Goal: Information Seeking & Learning: Check status

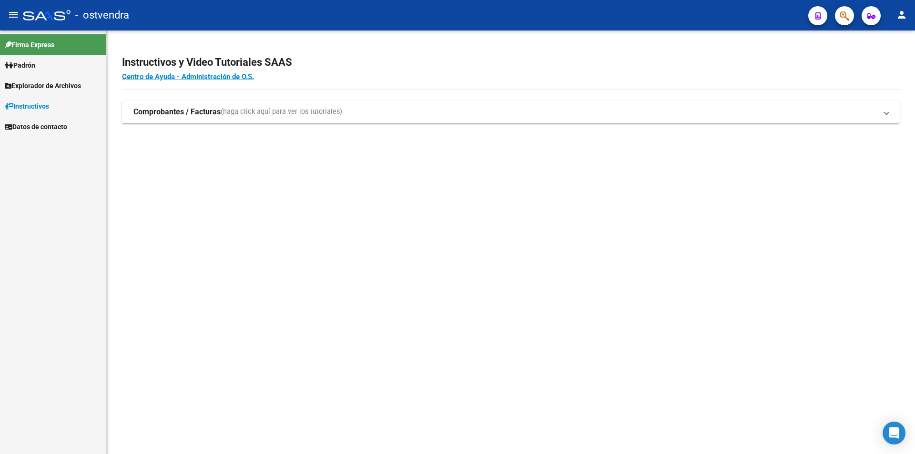
click at [21, 68] on span "Padrón" at bounding box center [20, 65] width 31 height 10
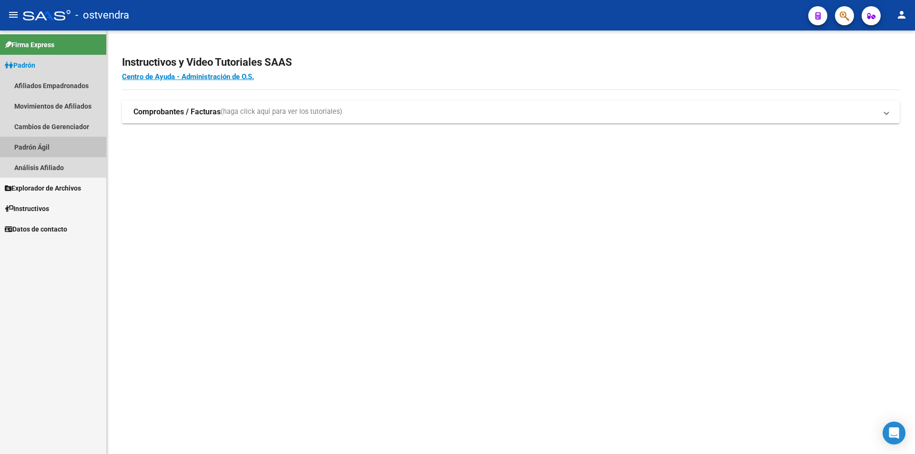
click at [29, 144] on link "Padrón Ágil" at bounding box center [53, 147] width 106 height 20
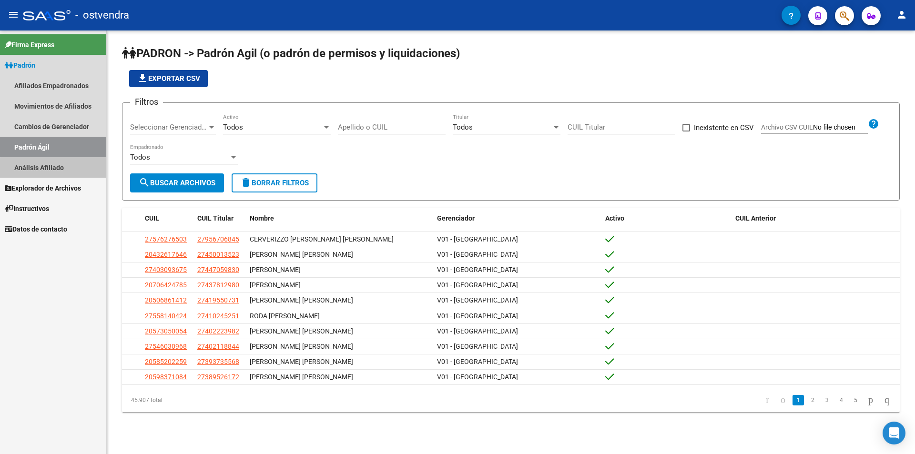
click at [63, 169] on link "Análisis Afiliado" at bounding box center [53, 167] width 106 height 20
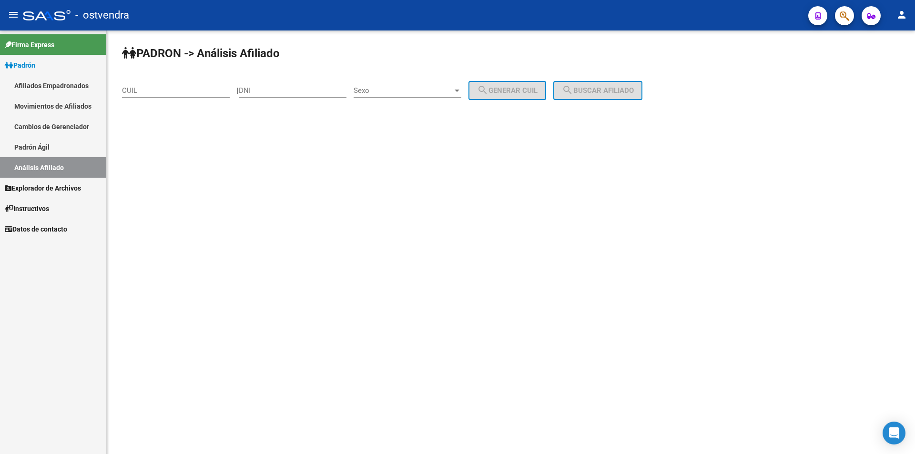
click at [328, 88] on input "DNI" at bounding box center [293, 90] width 108 height 9
paste input "26340741"
type input "26340741"
click at [414, 93] on span "Sexo" at bounding box center [403, 90] width 99 height 9
click at [404, 92] on span "Masculino" at bounding box center [418, 90] width 108 height 21
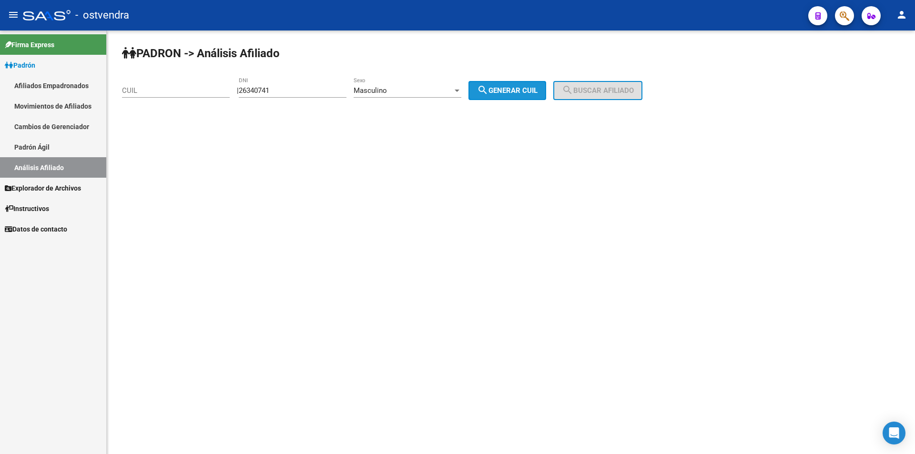
click at [523, 93] on span "search Generar CUIL" at bounding box center [507, 90] width 61 height 9
type input "20-26340741-6"
click at [613, 87] on span "search Buscar afiliado" at bounding box center [598, 90] width 72 height 9
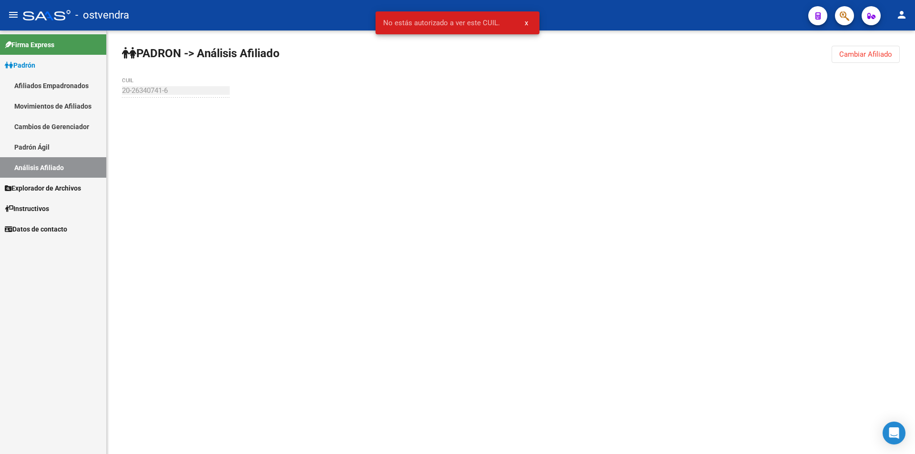
click at [30, 142] on link "Padrón Ágil" at bounding box center [53, 147] width 106 height 20
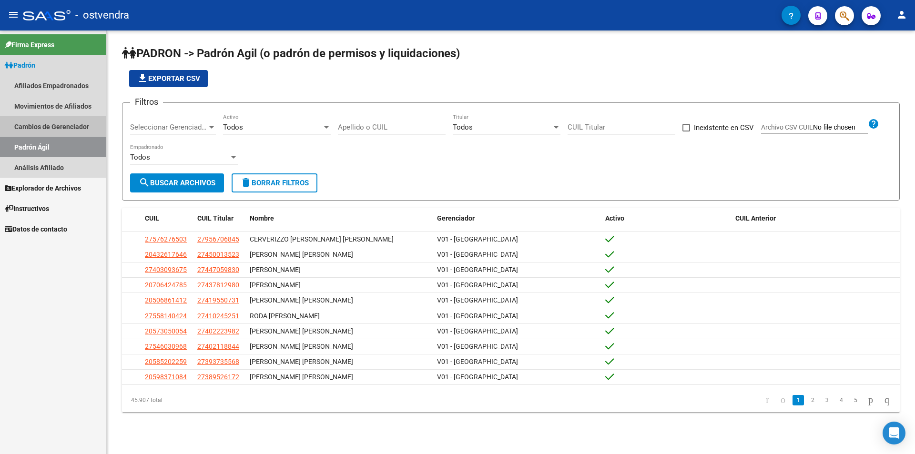
click at [38, 119] on link "Cambios de Gerenciador" at bounding box center [53, 126] width 106 height 20
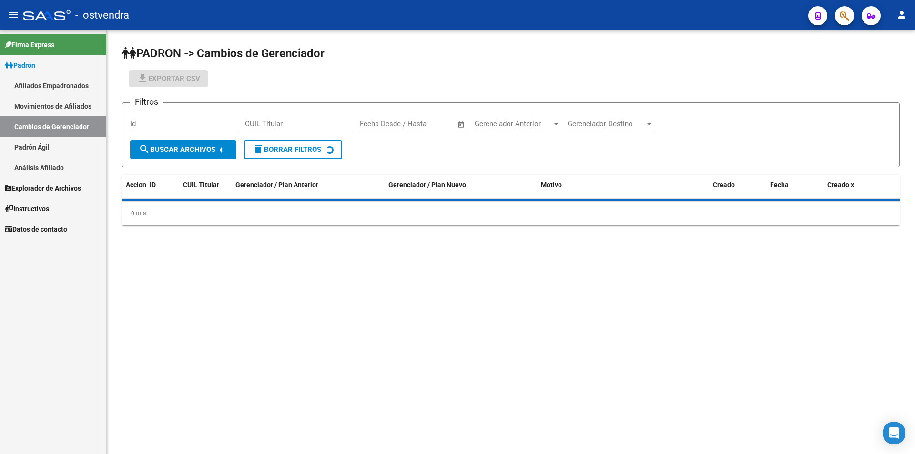
click at [47, 110] on link "Movimientos de Afiliados" at bounding box center [53, 106] width 106 height 20
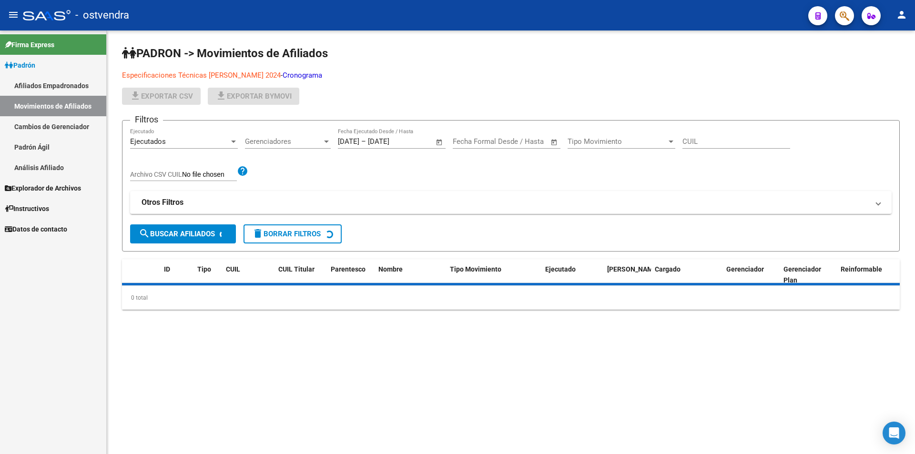
click at [52, 80] on link "Afiliados Empadronados" at bounding box center [53, 85] width 106 height 20
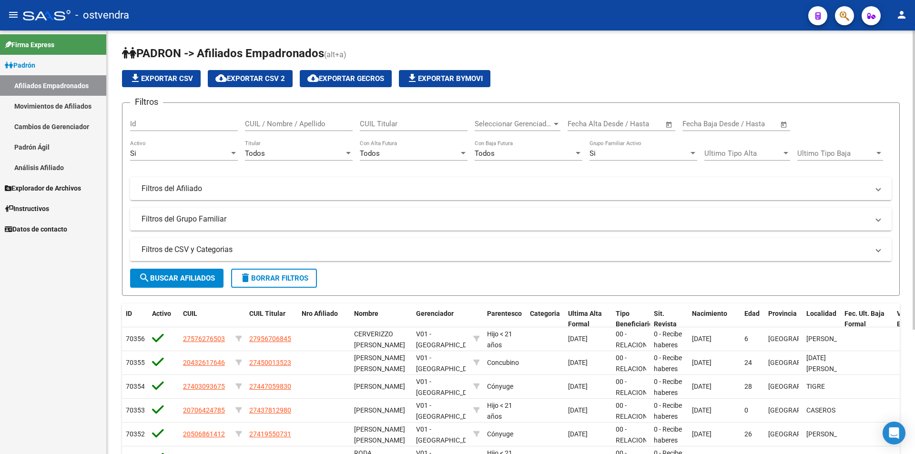
click at [51, 106] on link "Movimientos de Afiliados" at bounding box center [53, 106] width 106 height 20
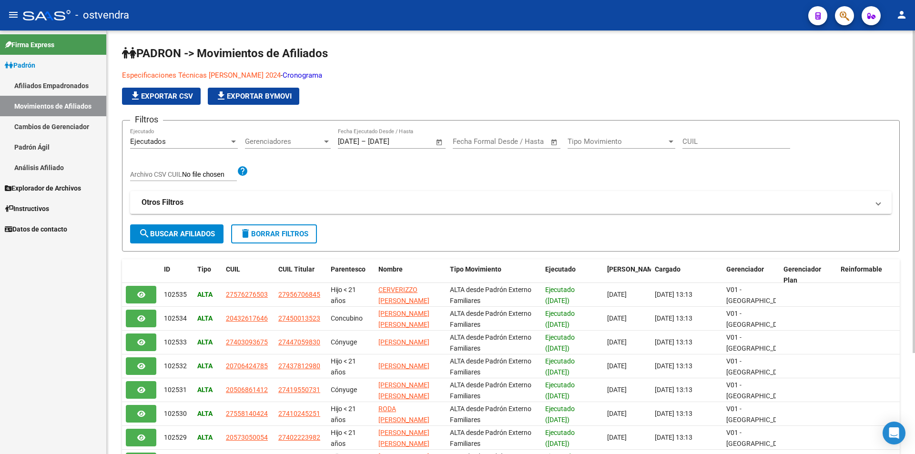
click at [39, 147] on link "Padrón Ágil" at bounding box center [53, 147] width 106 height 20
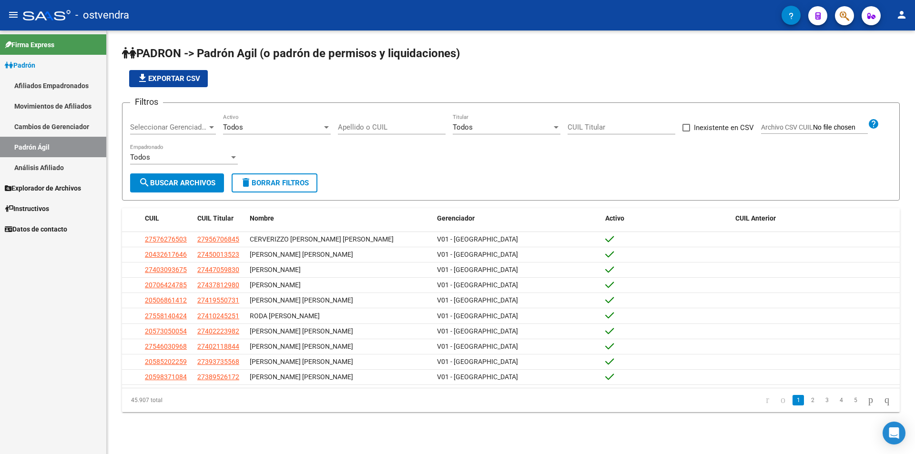
click at [45, 184] on span "Explorador de Archivos" at bounding box center [43, 188] width 76 height 10
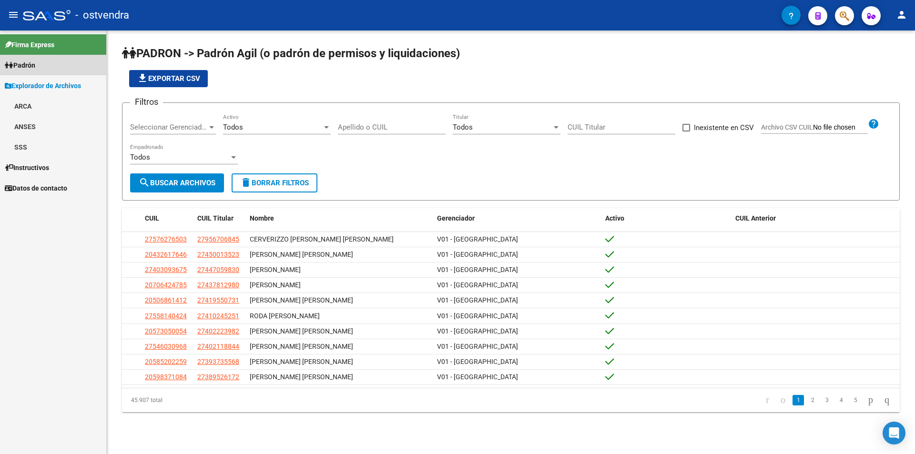
click at [35, 65] on span "Padrón" at bounding box center [20, 65] width 31 height 10
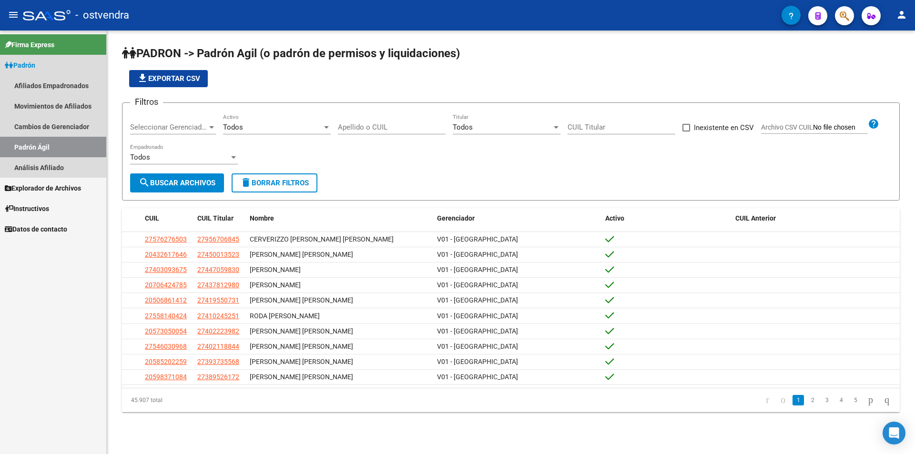
click at [39, 151] on link "Padrón Ágil" at bounding box center [53, 147] width 106 height 20
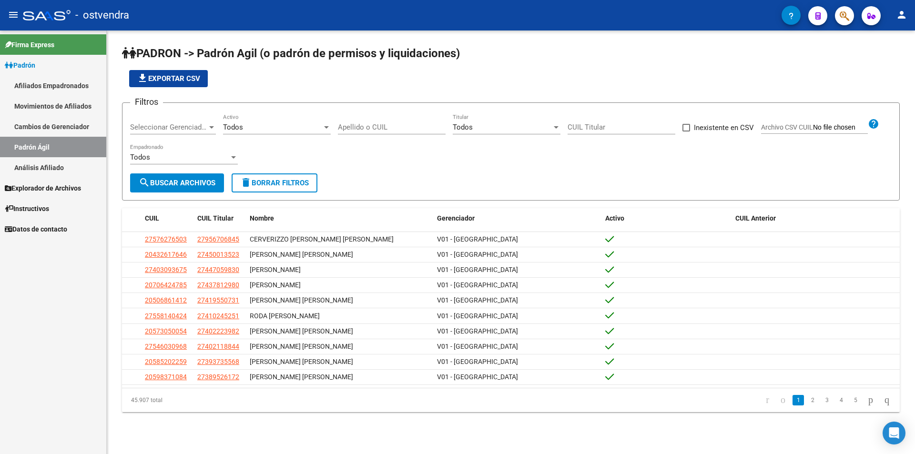
click at [41, 130] on link "Cambios de Gerenciador" at bounding box center [53, 126] width 106 height 20
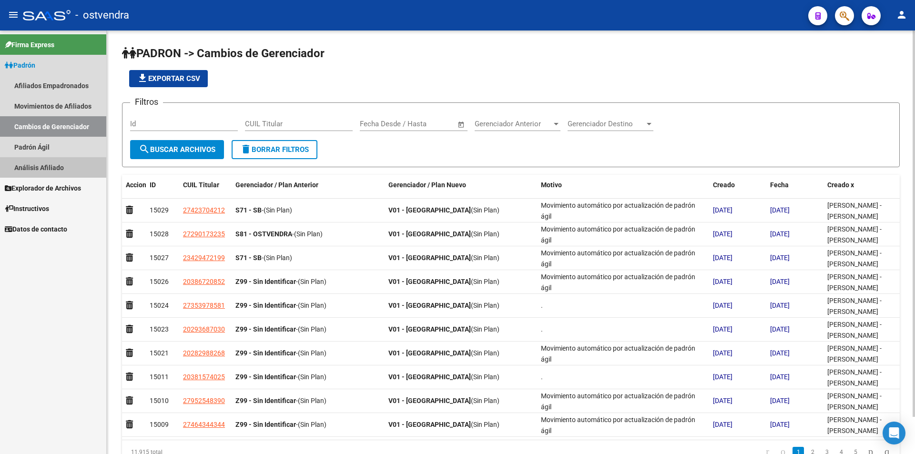
click at [34, 164] on link "Análisis Afiliado" at bounding box center [53, 167] width 106 height 20
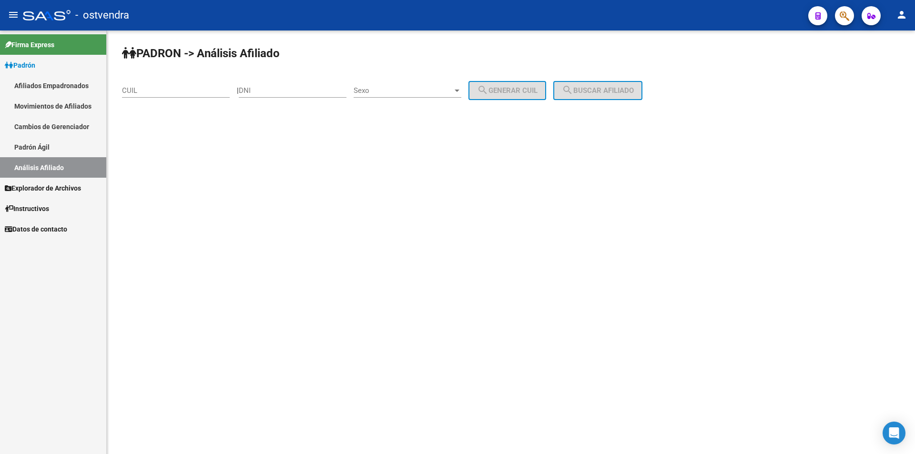
click at [329, 95] on div "DNI" at bounding box center [293, 87] width 108 height 20
paste input "26340741"
type input "26340741"
click at [409, 92] on span "Sexo" at bounding box center [403, 90] width 99 height 9
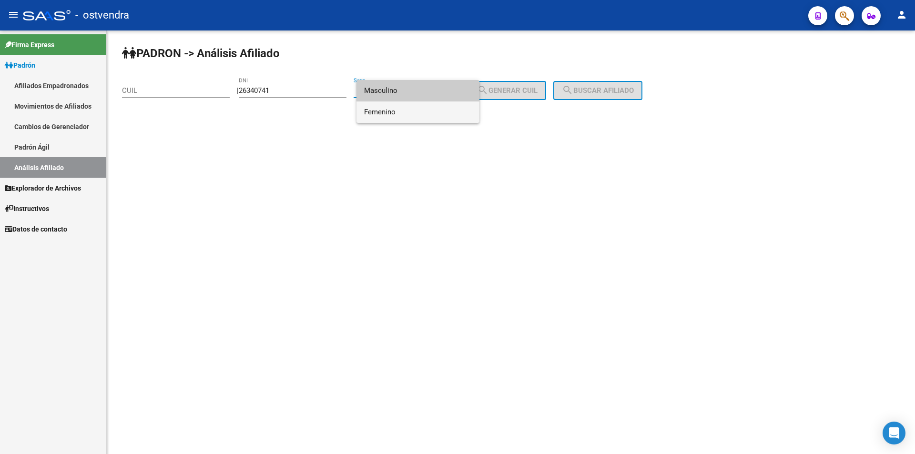
click at [400, 117] on span "Femenino" at bounding box center [418, 112] width 108 height 21
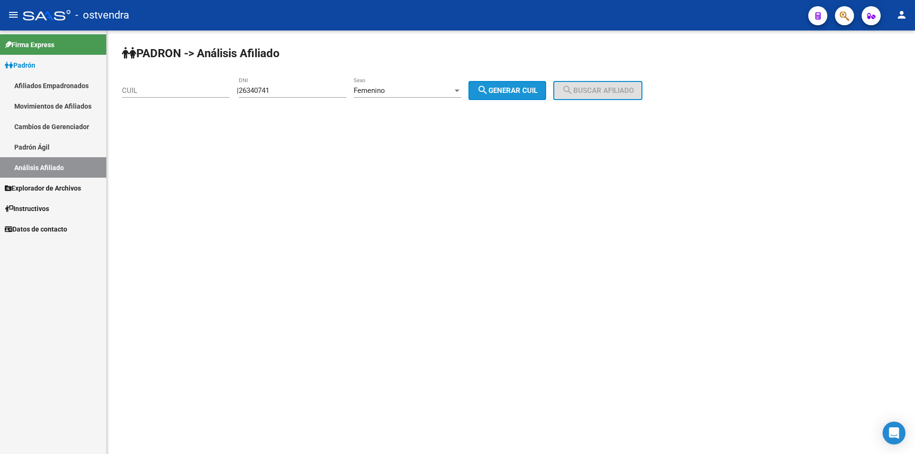
click at [527, 88] on span "search Generar CUIL" at bounding box center [507, 90] width 61 height 9
type input "27-26340741-0"
click at [609, 86] on span "search Buscar afiliado" at bounding box center [598, 90] width 72 height 9
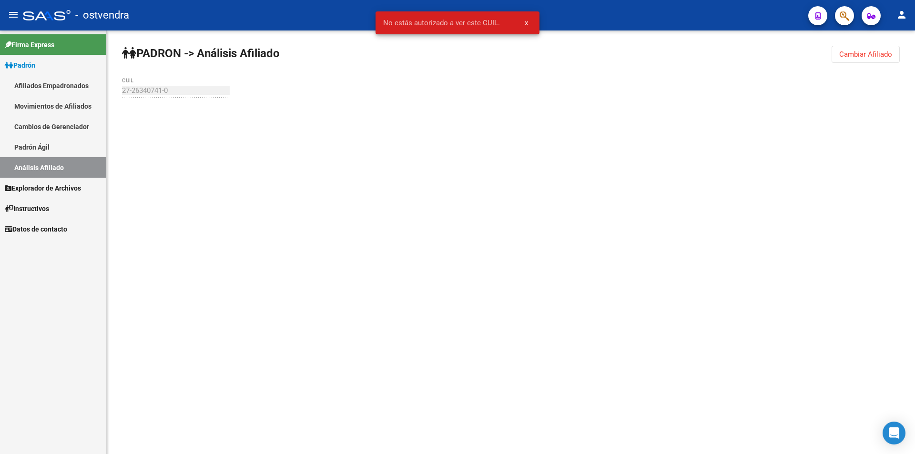
click at [527, 23] on span "x" at bounding box center [526, 23] width 3 height 9
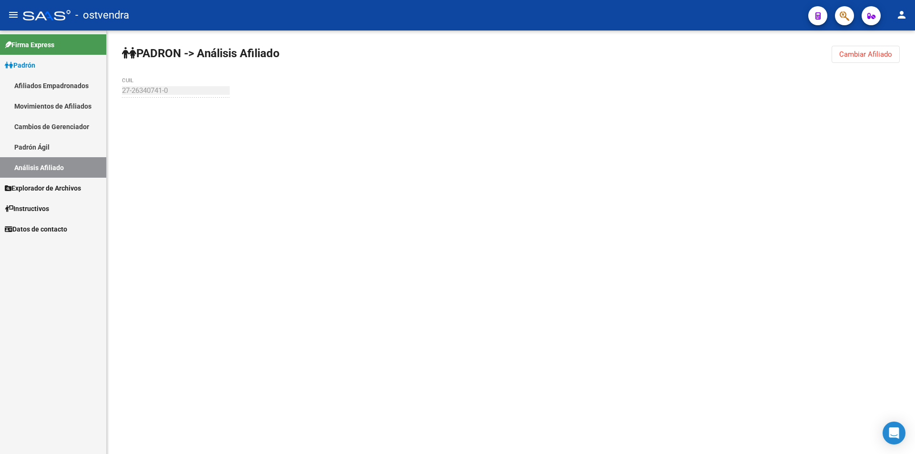
click at [51, 149] on link "Padrón Ágil" at bounding box center [53, 147] width 106 height 20
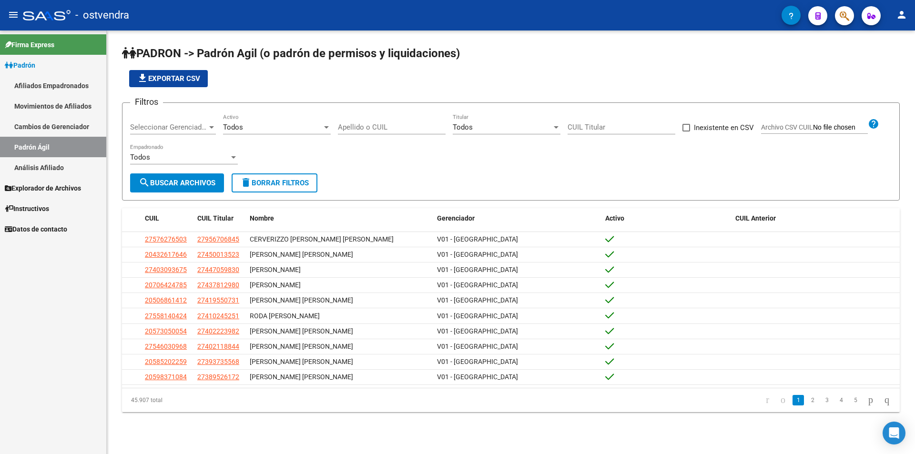
click at [852, 13] on button "button" at bounding box center [844, 15] width 19 height 19
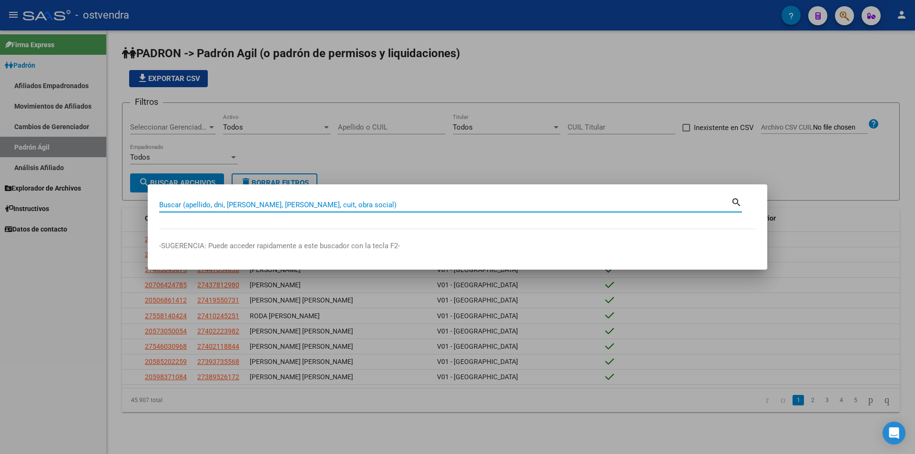
paste input "26340741"
type input "26340741"
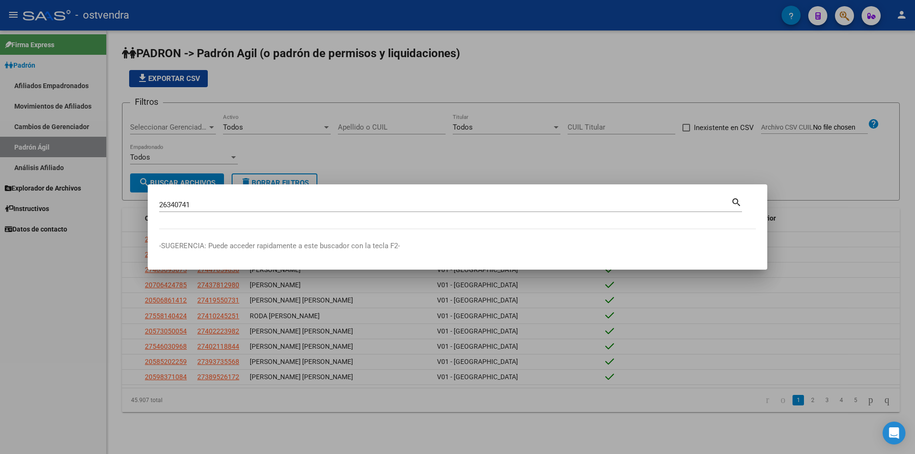
click at [738, 203] on mat-icon "search" at bounding box center [736, 201] width 11 height 11
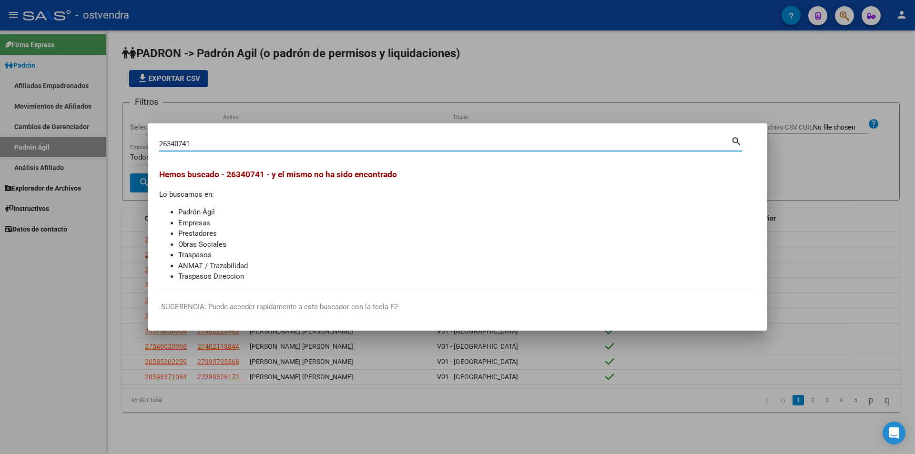
click at [740, 143] on mat-icon "search" at bounding box center [736, 140] width 11 height 11
click at [436, 83] on div at bounding box center [457, 227] width 915 height 454
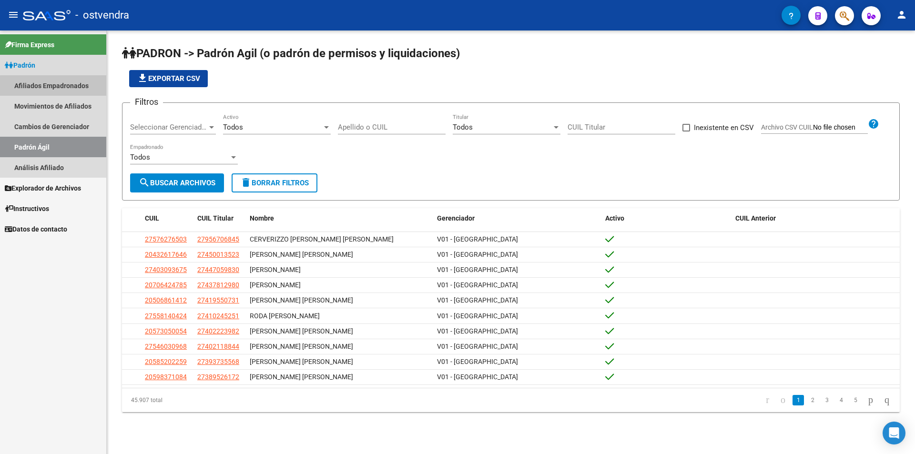
click at [67, 87] on link "Afiliados Empadronados" at bounding box center [53, 85] width 106 height 20
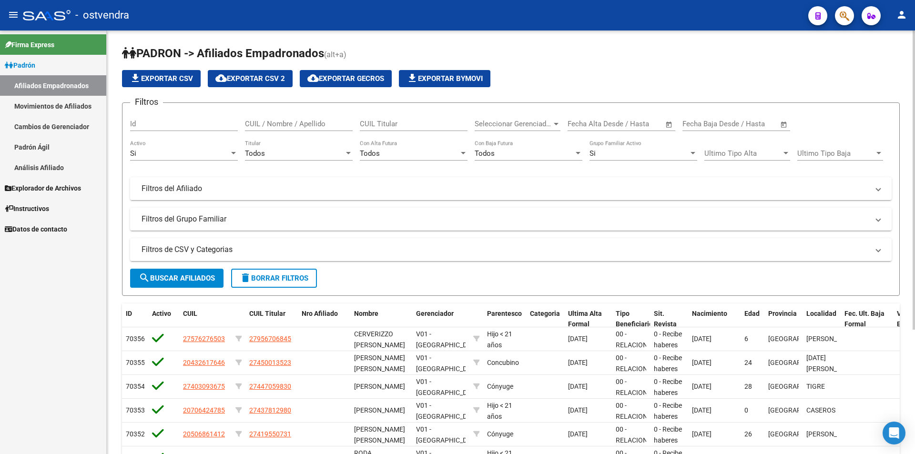
click at [519, 122] on span "Seleccionar Gerenciador" at bounding box center [513, 124] width 77 height 9
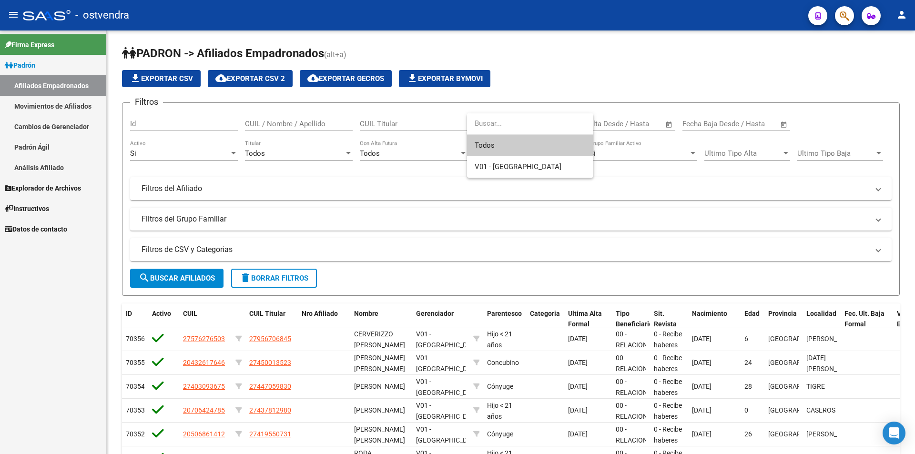
click at [545, 87] on div at bounding box center [457, 227] width 915 height 454
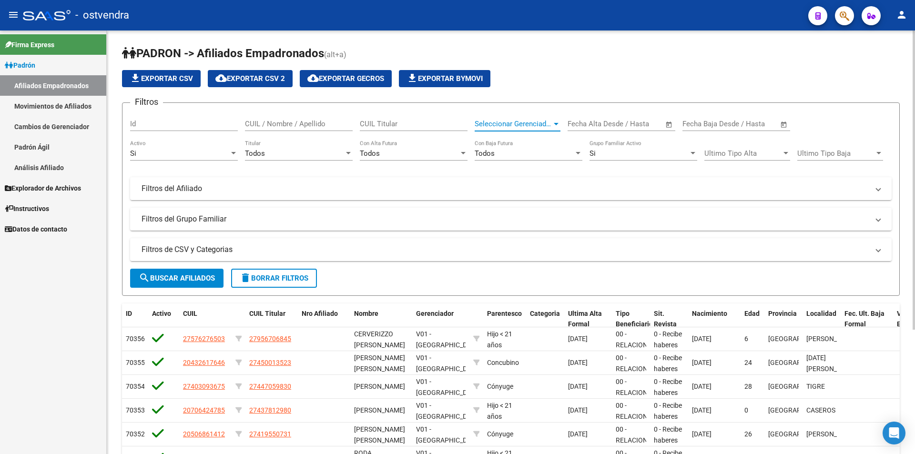
click at [525, 127] on span "Seleccionar Gerenciador" at bounding box center [513, 124] width 77 height 9
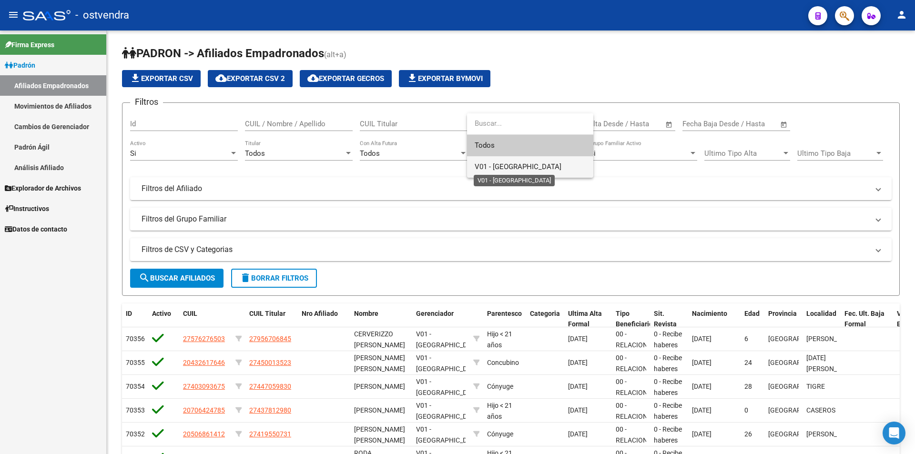
click at [513, 169] on span "V01 - [GEOGRAPHIC_DATA]" at bounding box center [518, 167] width 87 height 9
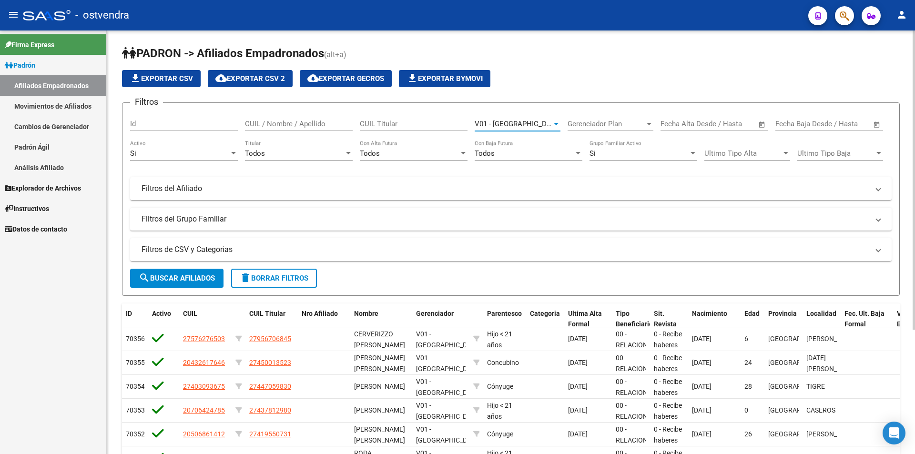
click at [539, 116] on div "V01 - Viasano Seleccionar Gerenciador" at bounding box center [518, 121] width 86 height 20
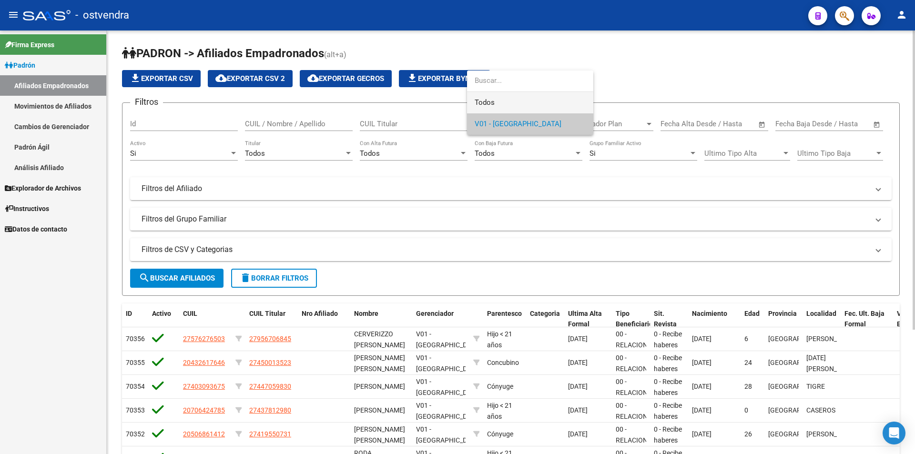
click at [535, 102] on span "Todos" at bounding box center [530, 102] width 111 height 21
